Goal: Task Accomplishment & Management: Manage account settings

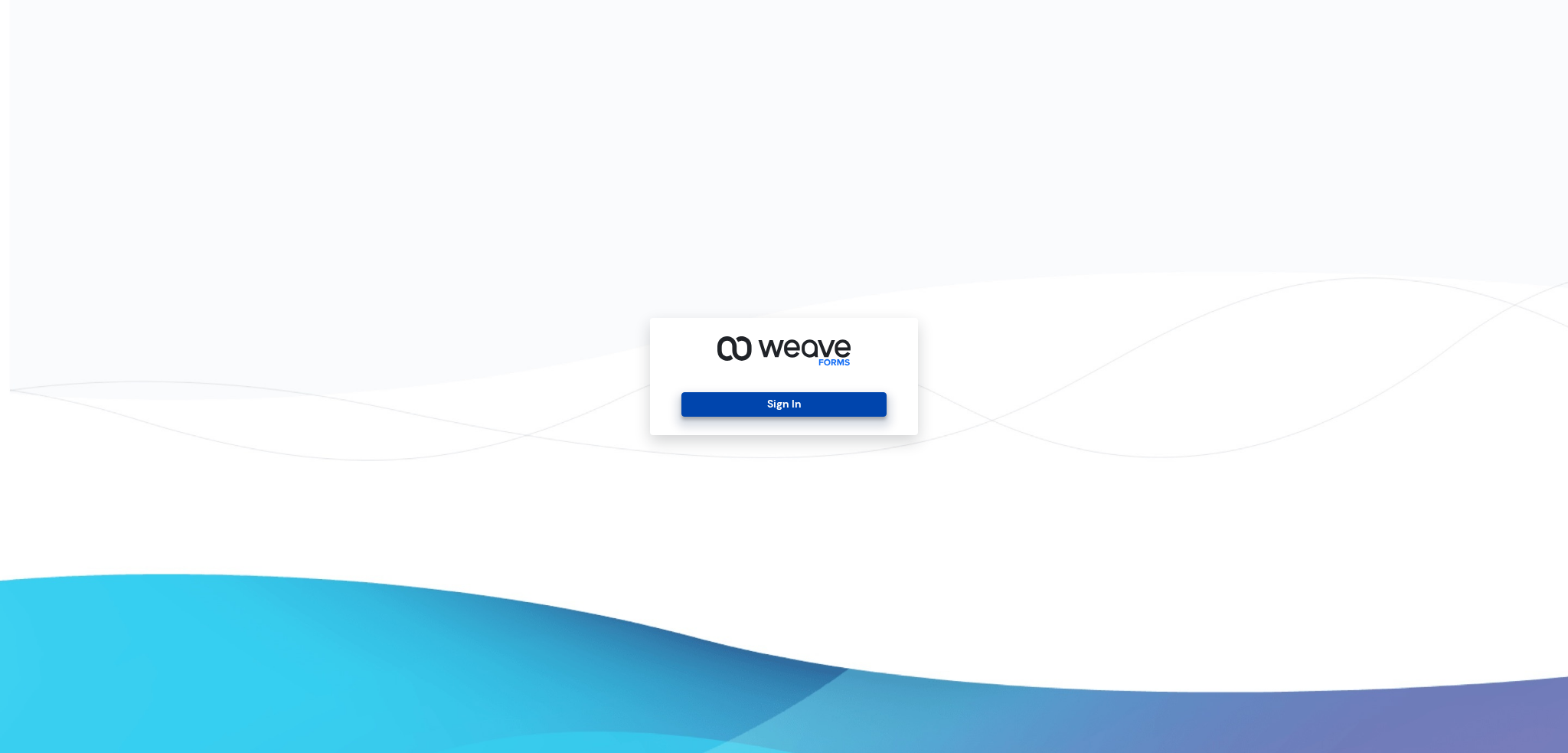
click at [847, 416] on button "Sign In" at bounding box center [784, 404] width 205 height 25
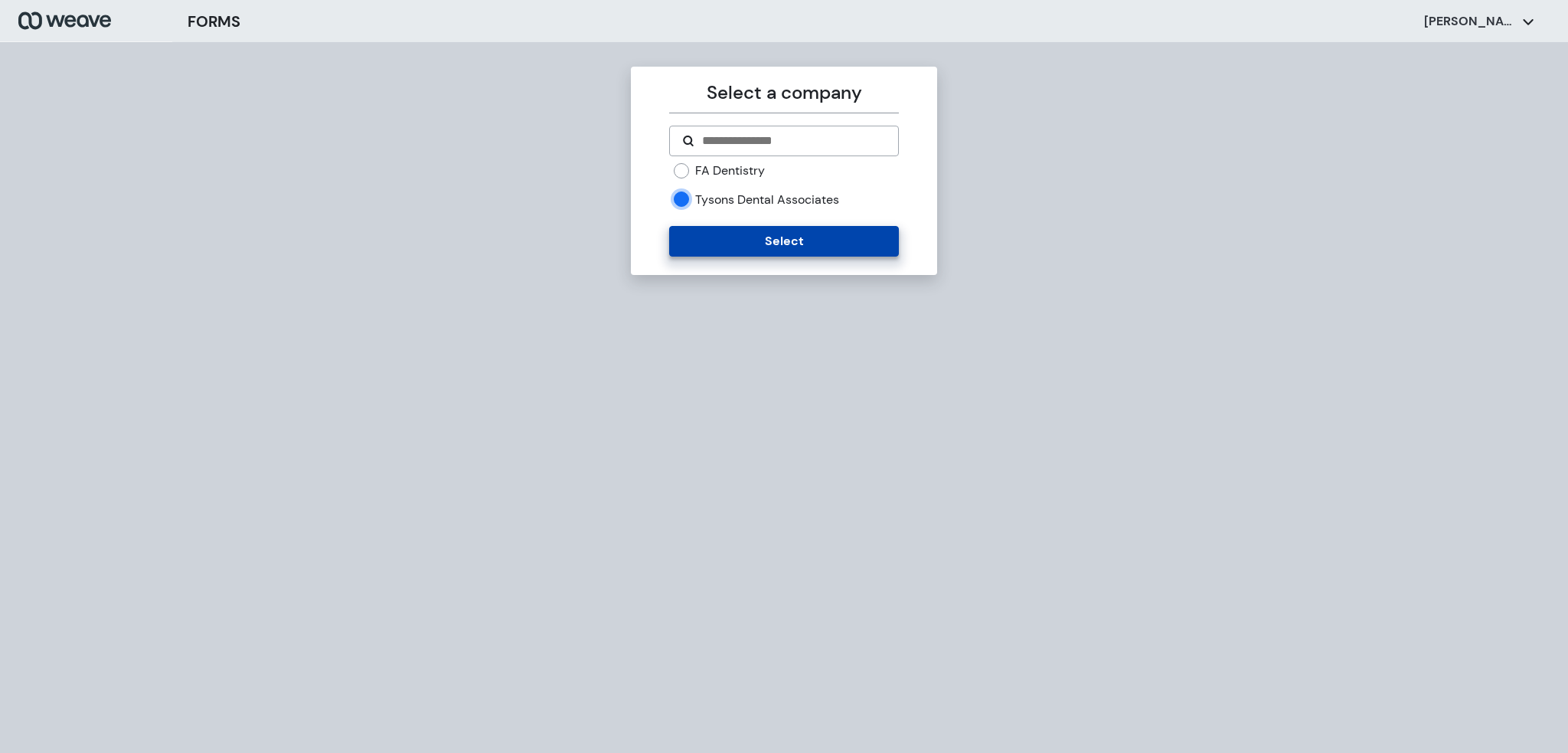
click at [753, 249] on button "Select" at bounding box center [784, 241] width 229 height 31
